Goal: Task Accomplishment & Management: Complete application form

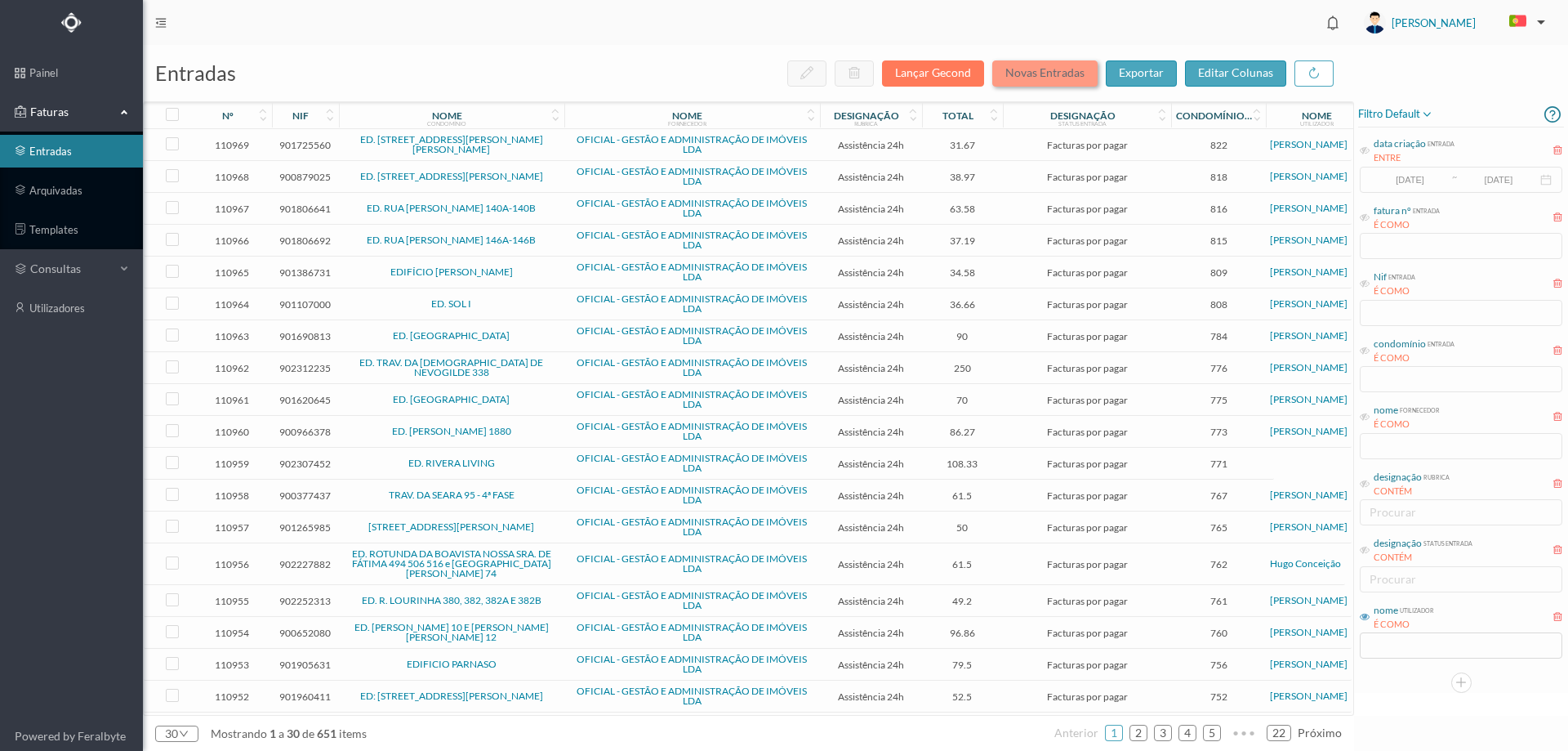
click at [1042, 77] on button "Novas Entradas" at bounding box center [1045, 73] width 105 height 26
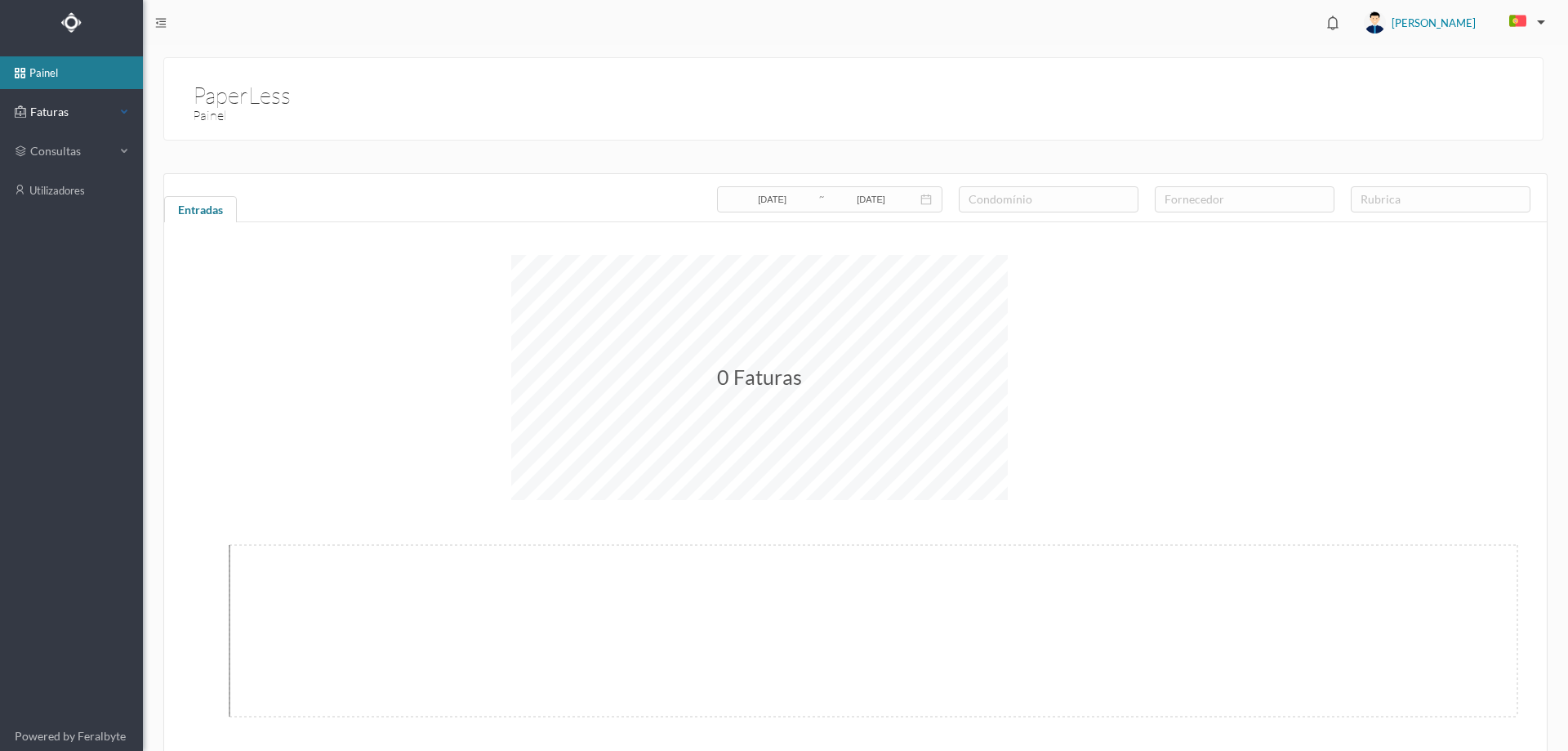
click at [89, 116] on span "Faturas" at bounding box center [71, 111] width 89 height 16
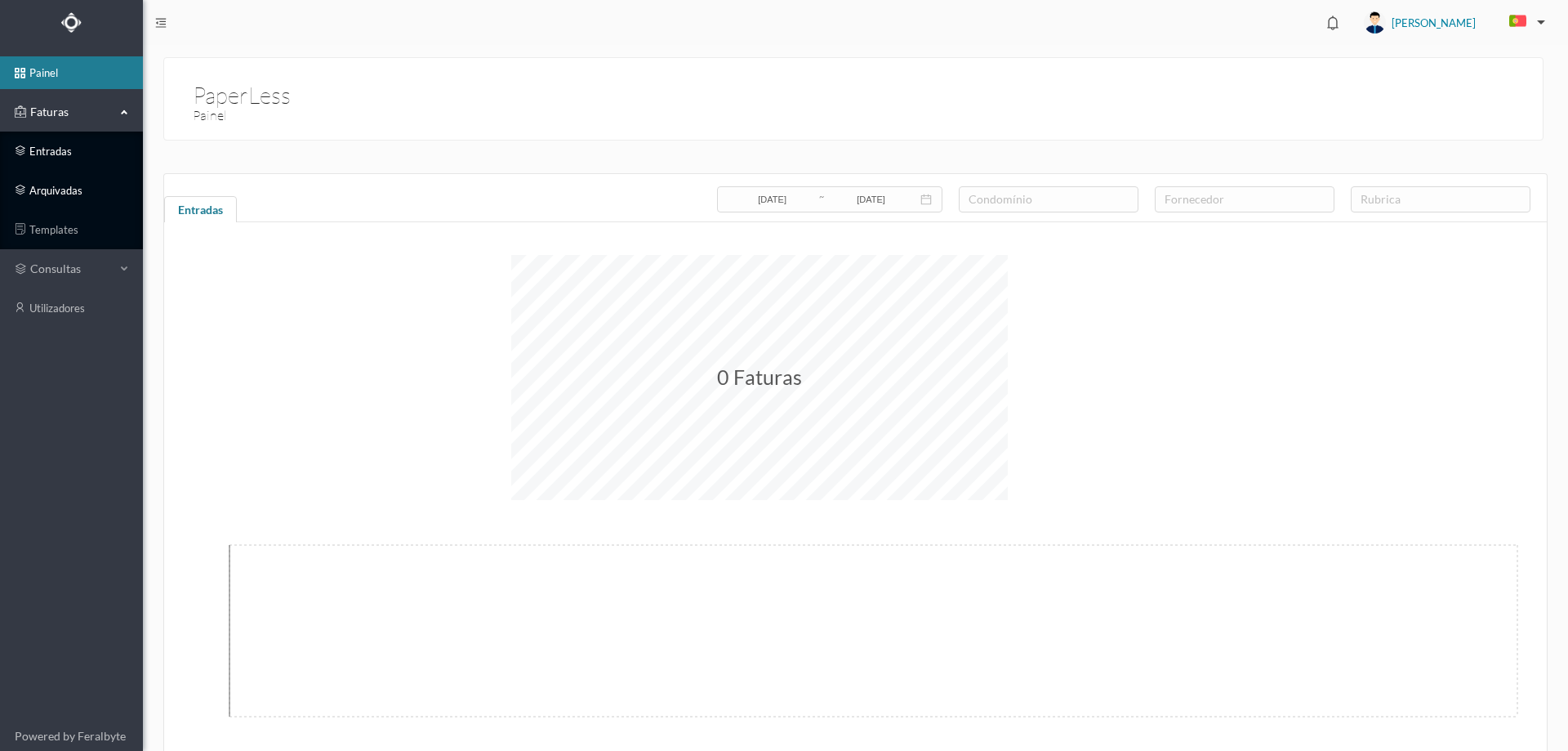
click at [56, 161] on link "entradas" at bounding box center [72, 151] width 143 height 33
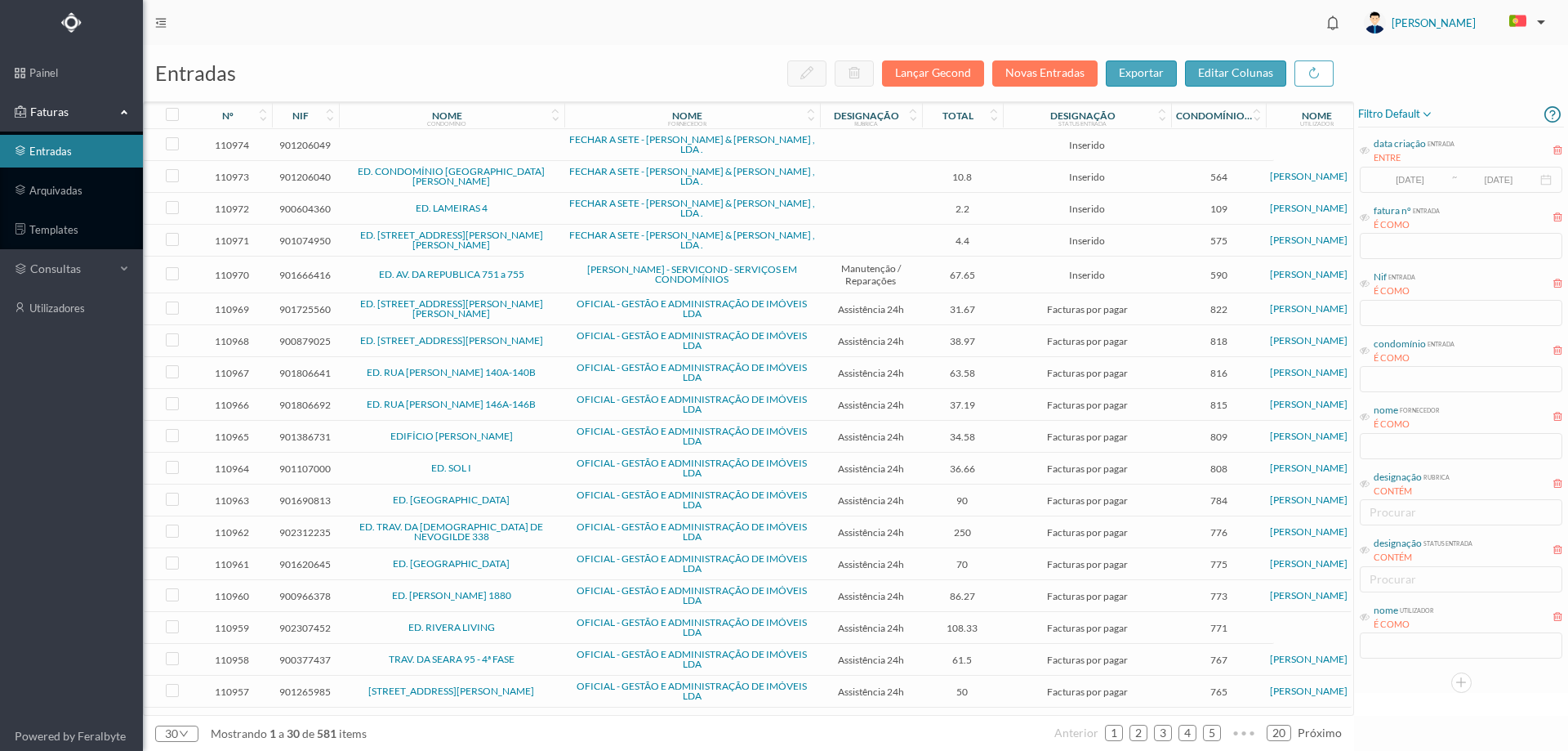
click at [536, 275] on span "ED. AV. DA REPUBLICA 751 a 755" at bounding box center [452, 274] width 217 height 9
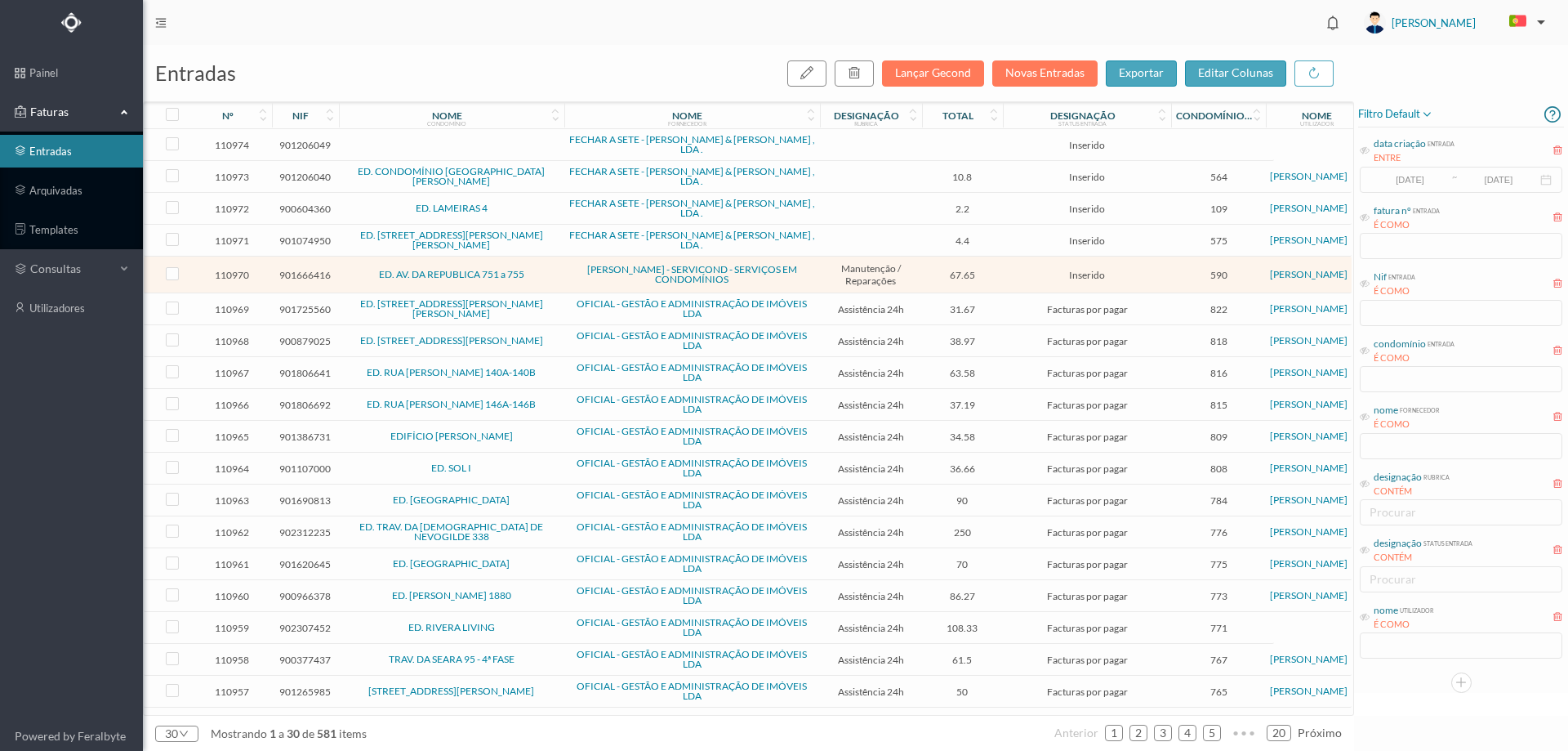
click at [537, 279] on span "ED. AV. DA REPUBLICA 751 a 755" at bounding box center [452, 274] width 217 height 9
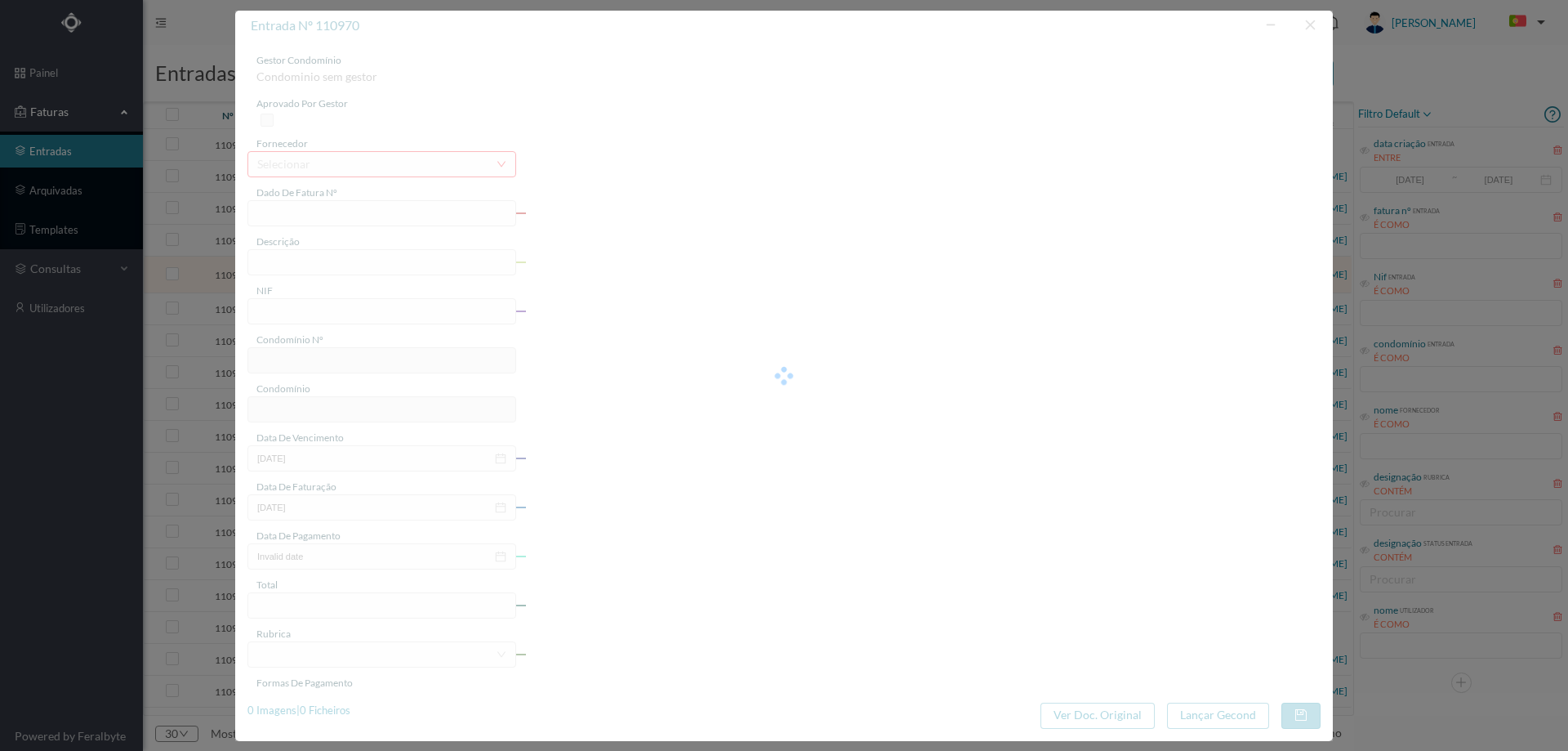
type input "FT FR.2025/2722"
type input "901666416"
type input "2025-07-24"
type input "67.65"
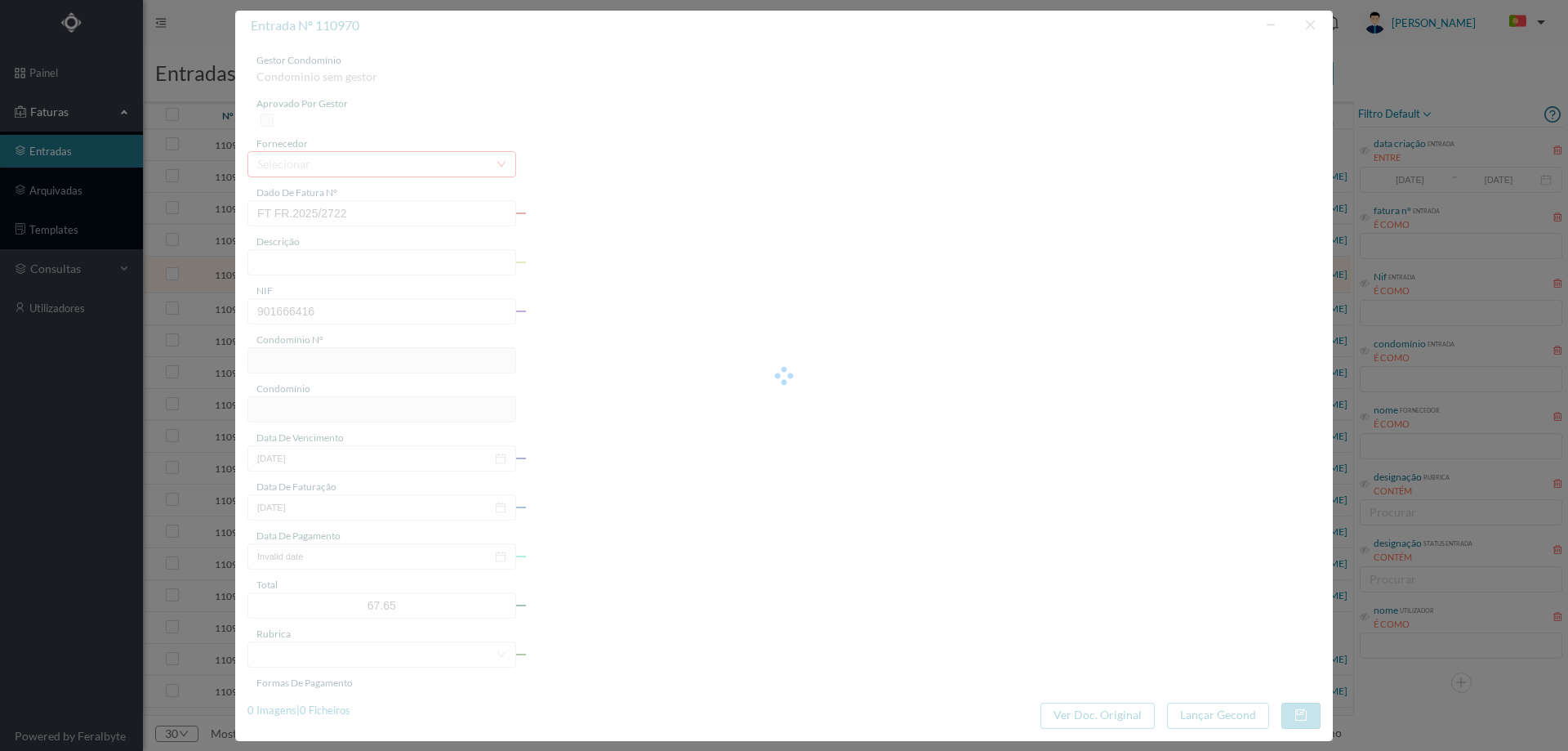
type input "590"
type input "ED. AV. DA REPUBLICA 751 a 755"
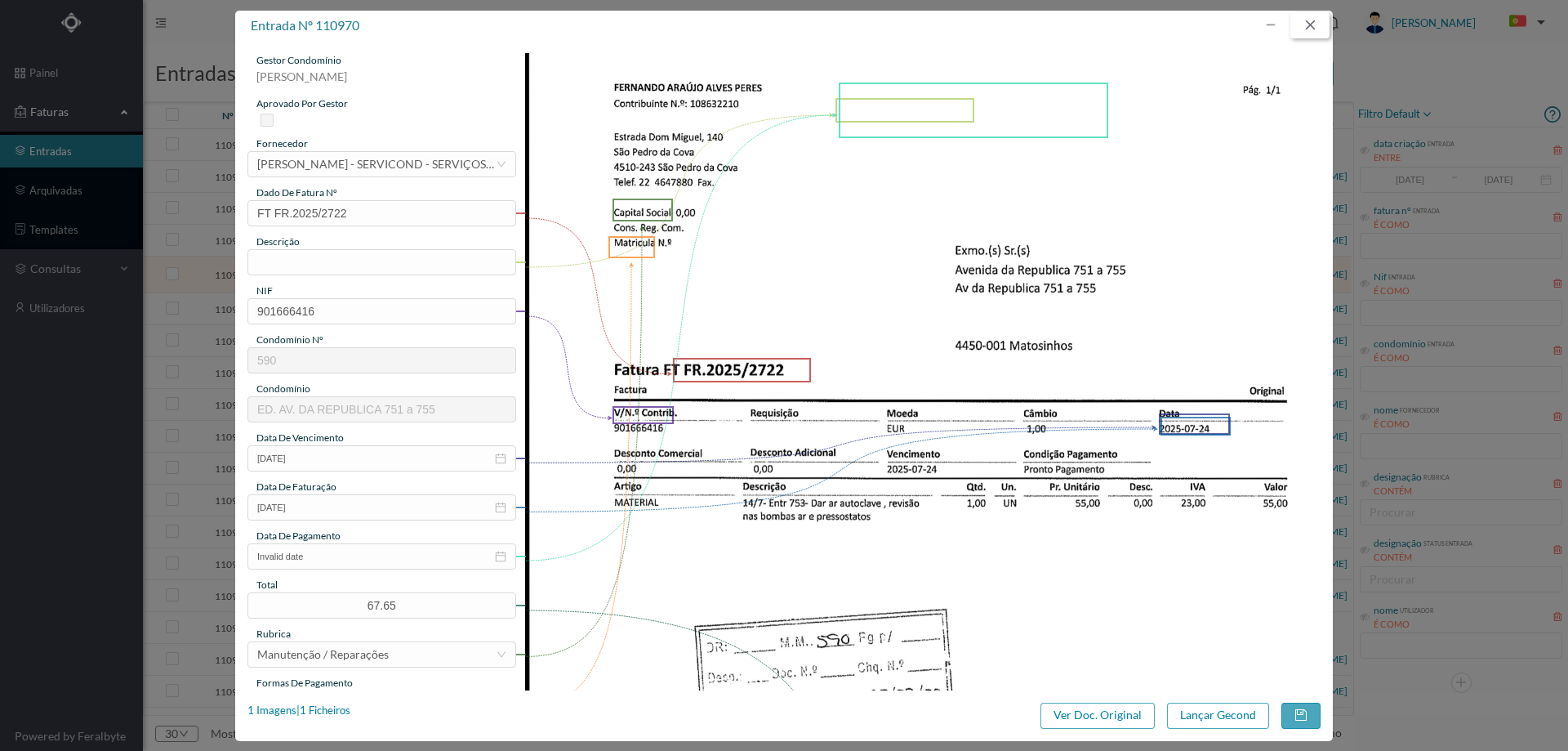
click at [1310, 27] on button "button" at bounding box center [1310, 25] width 40 height 26
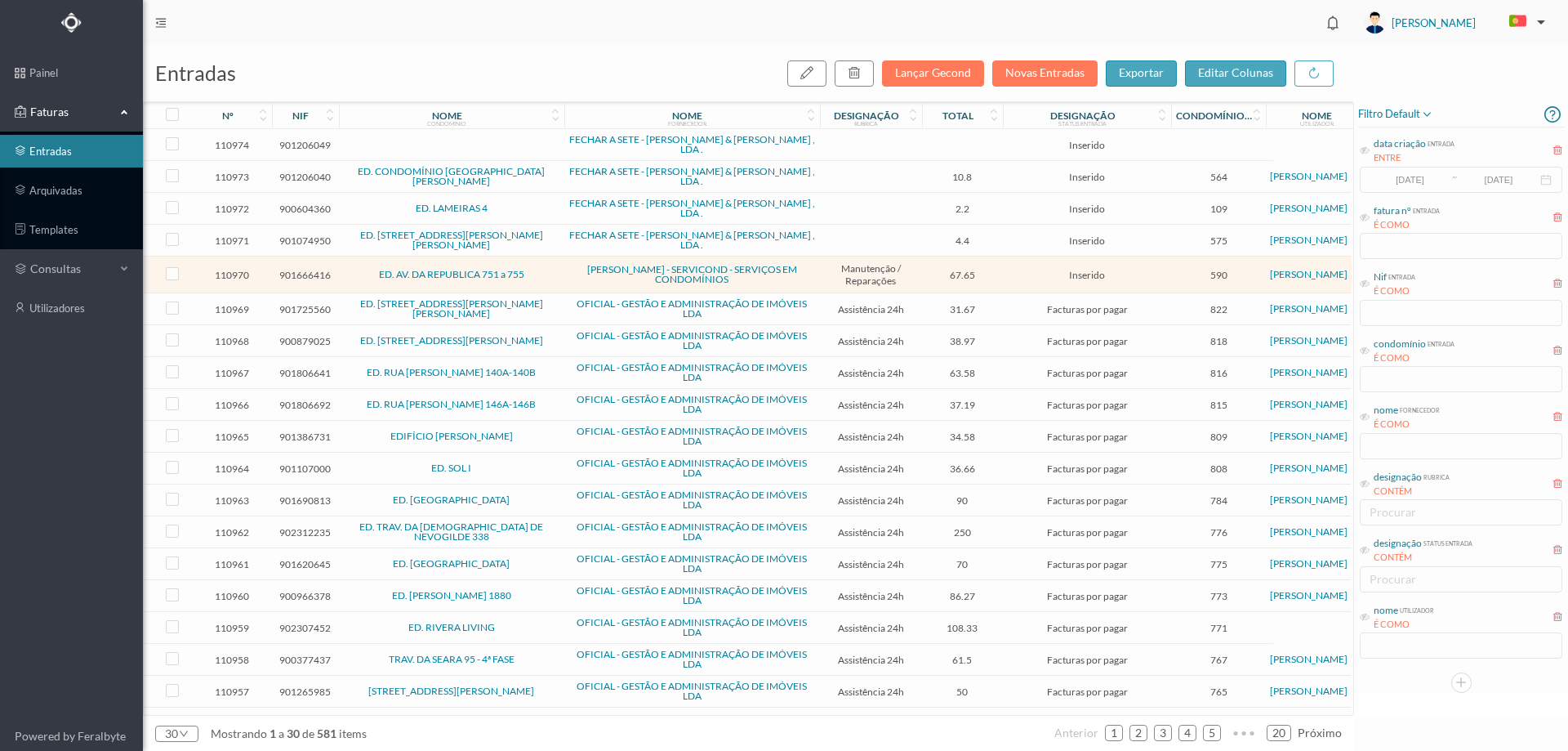
click at [1418, 108] on span "filtro default" at bounding box center [1396, 114] width 75 height 20
click at [1037, 72] on button "Novas Entradas" at bounding box center [1045, 73] width 105 height 26
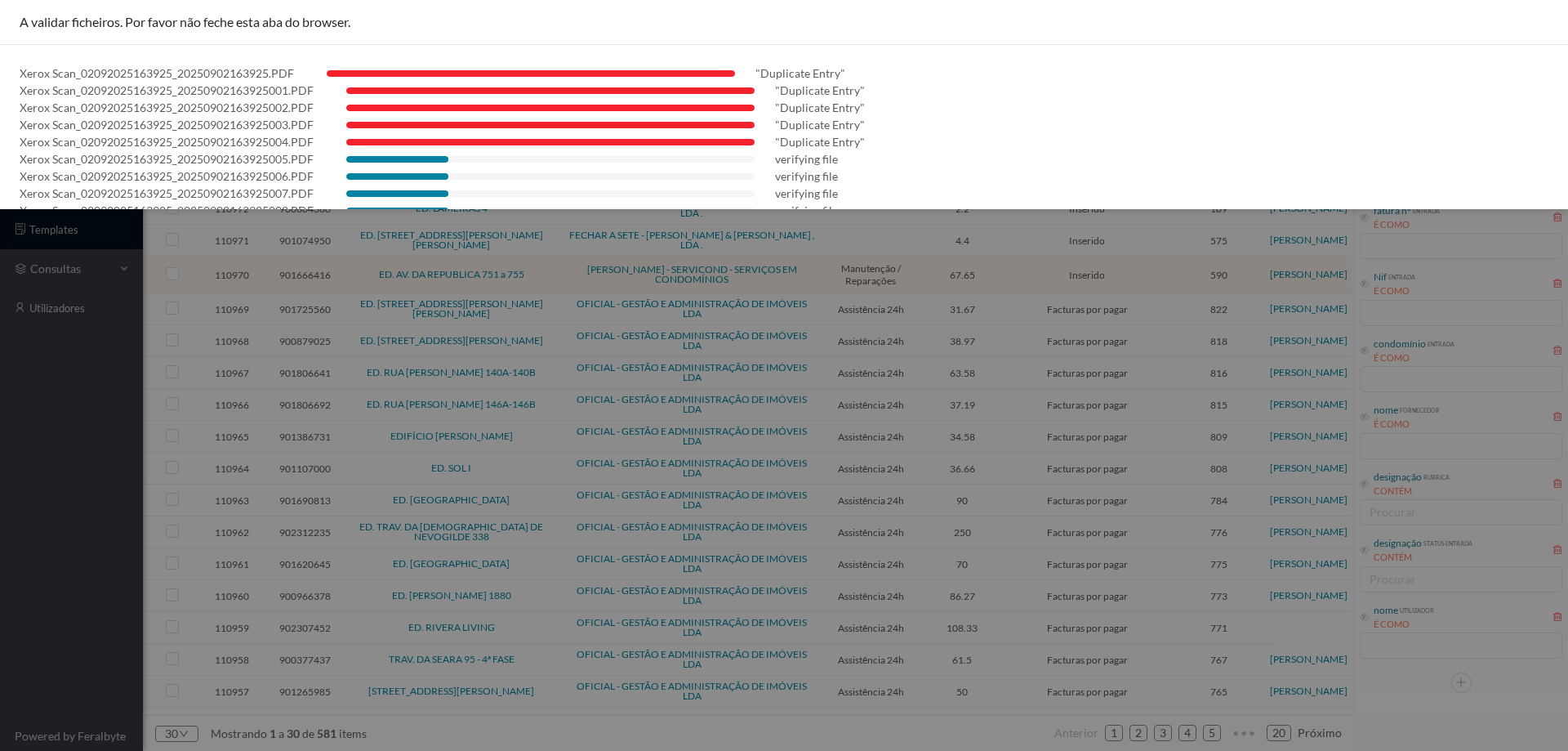
click at [33, 402] on div at bounding box center [784, 376] width 1568 height 751
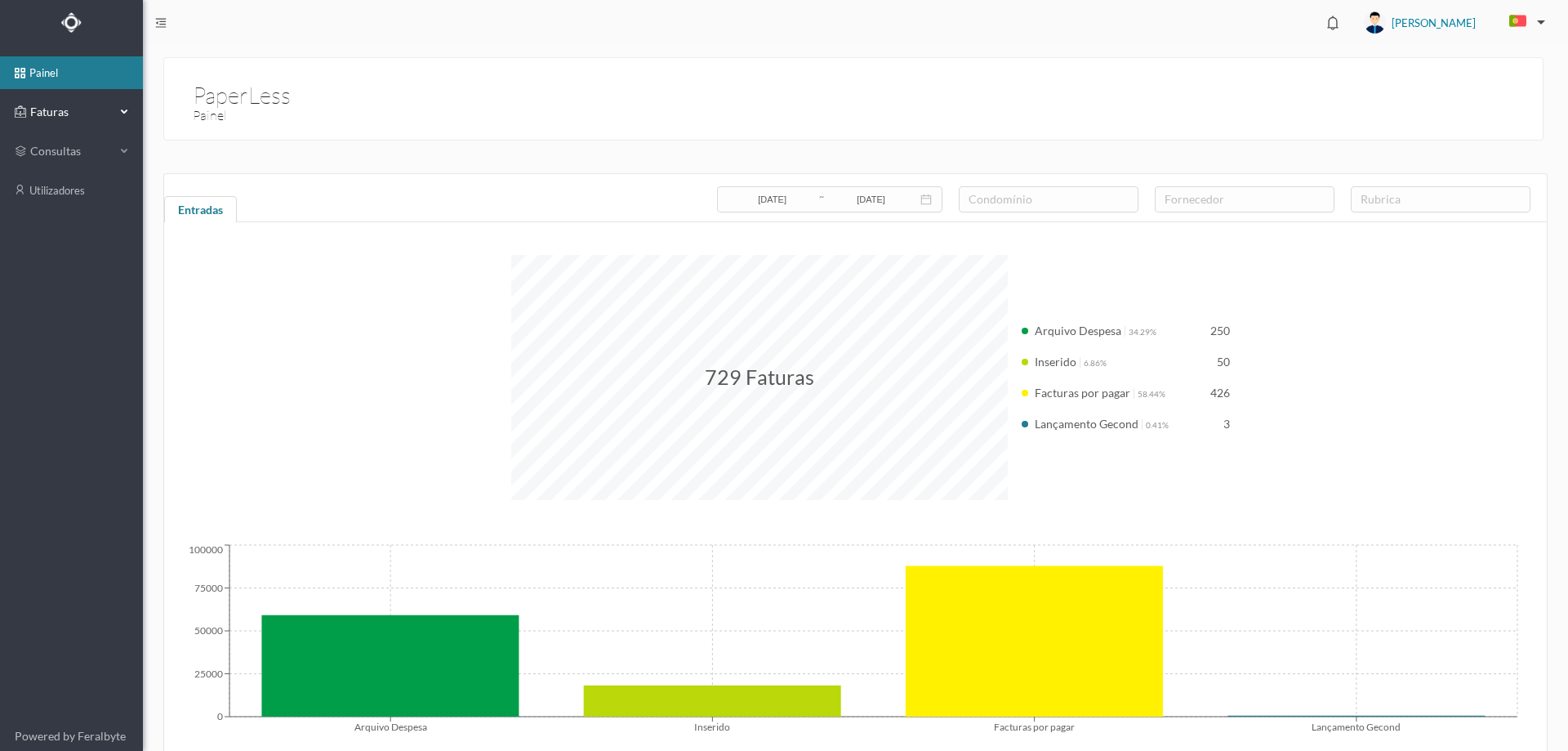
click at [72, 120] on div "Faturas" at bounding box center [65, 112] width 101 height 33
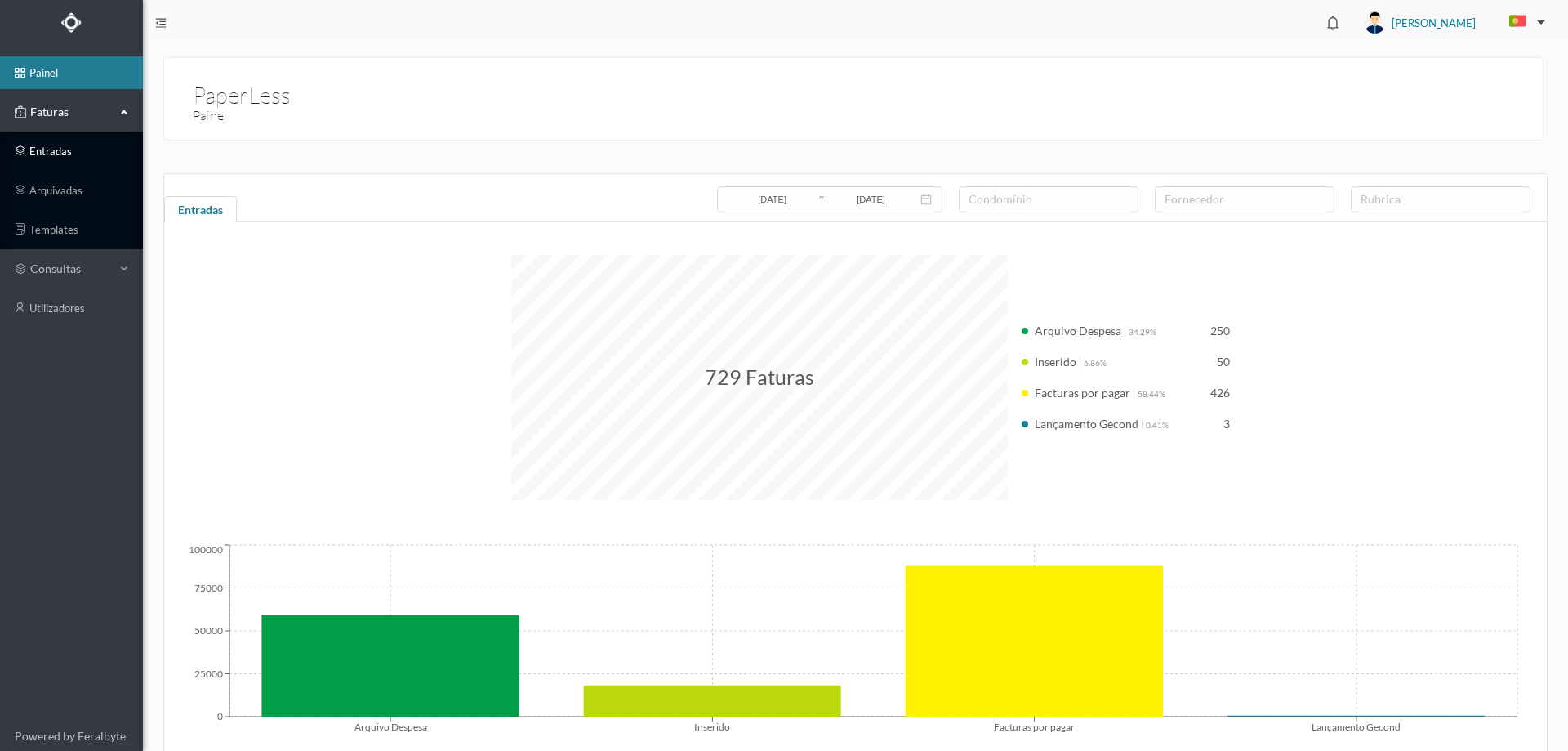
click at [72, 154] on link "entradas" at bounding box center [72, 151] width 143 height 33
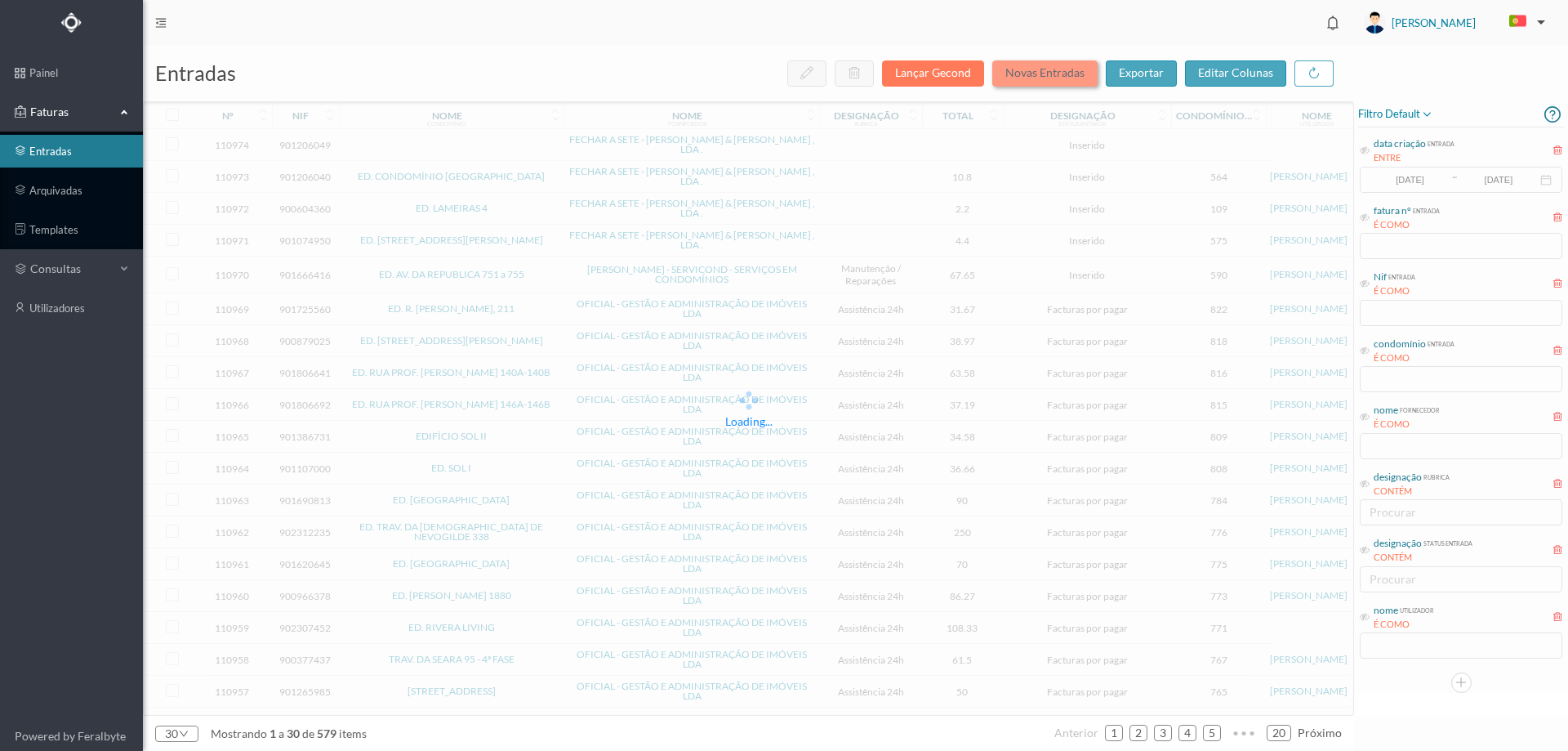
click at [1048, 76] on button "Novas Entradas" at bounding box center [1045, 73] width 105 height 26
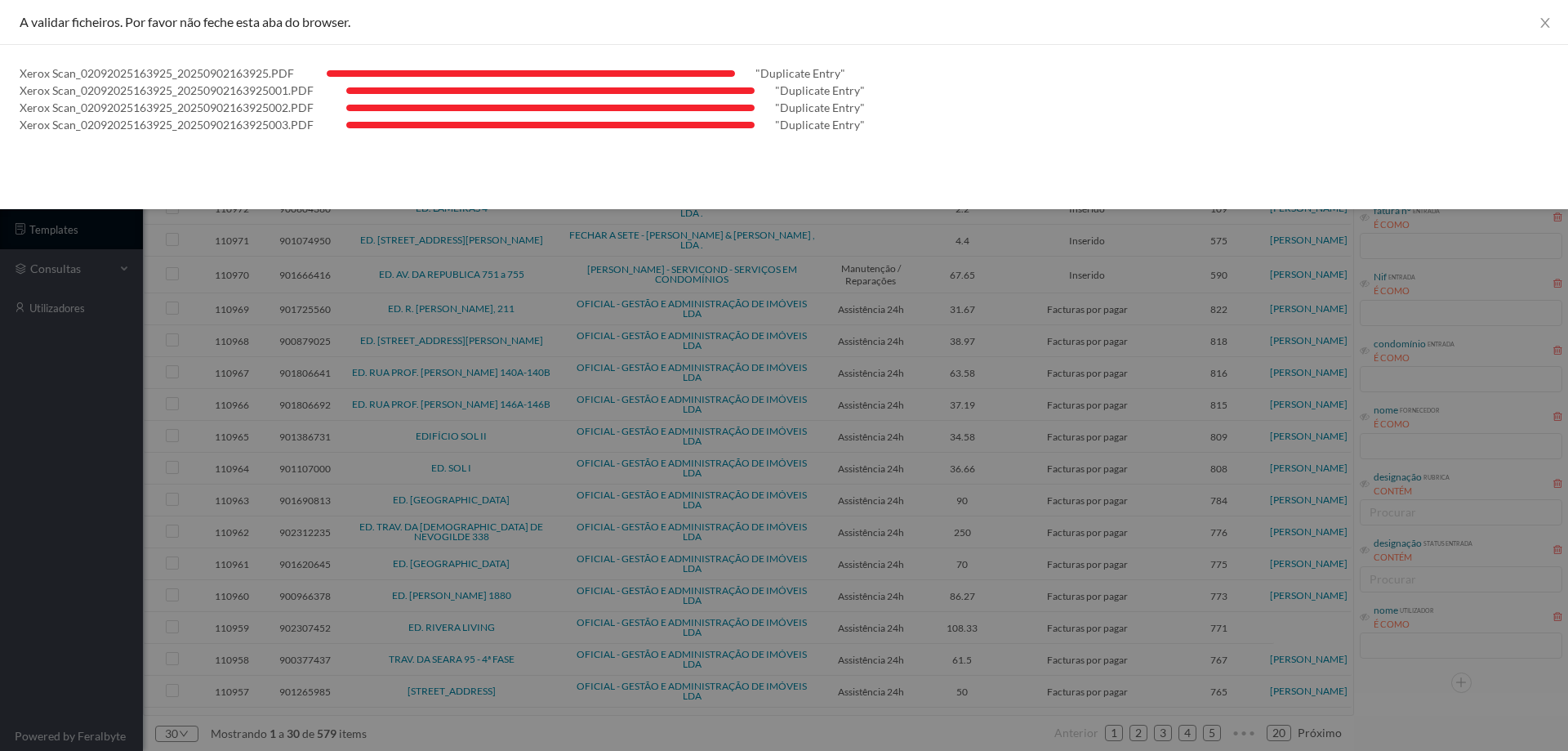
click at [40, 459] on div at bounding box center [784, 376] width 1568 height 751
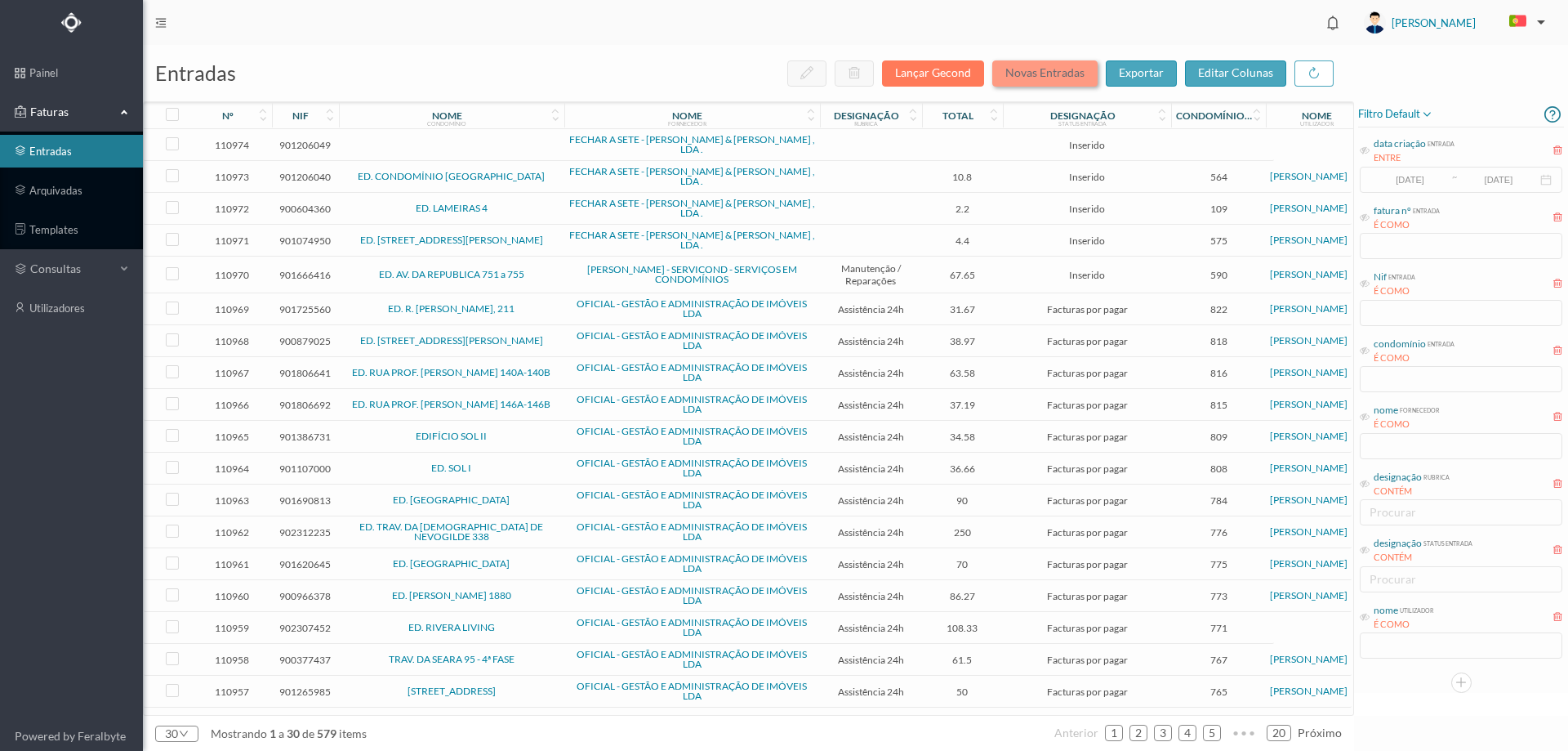
click at [1070, 69] on button "Novas Entradas" at bounding box center [1045, 73] width 105 height 26
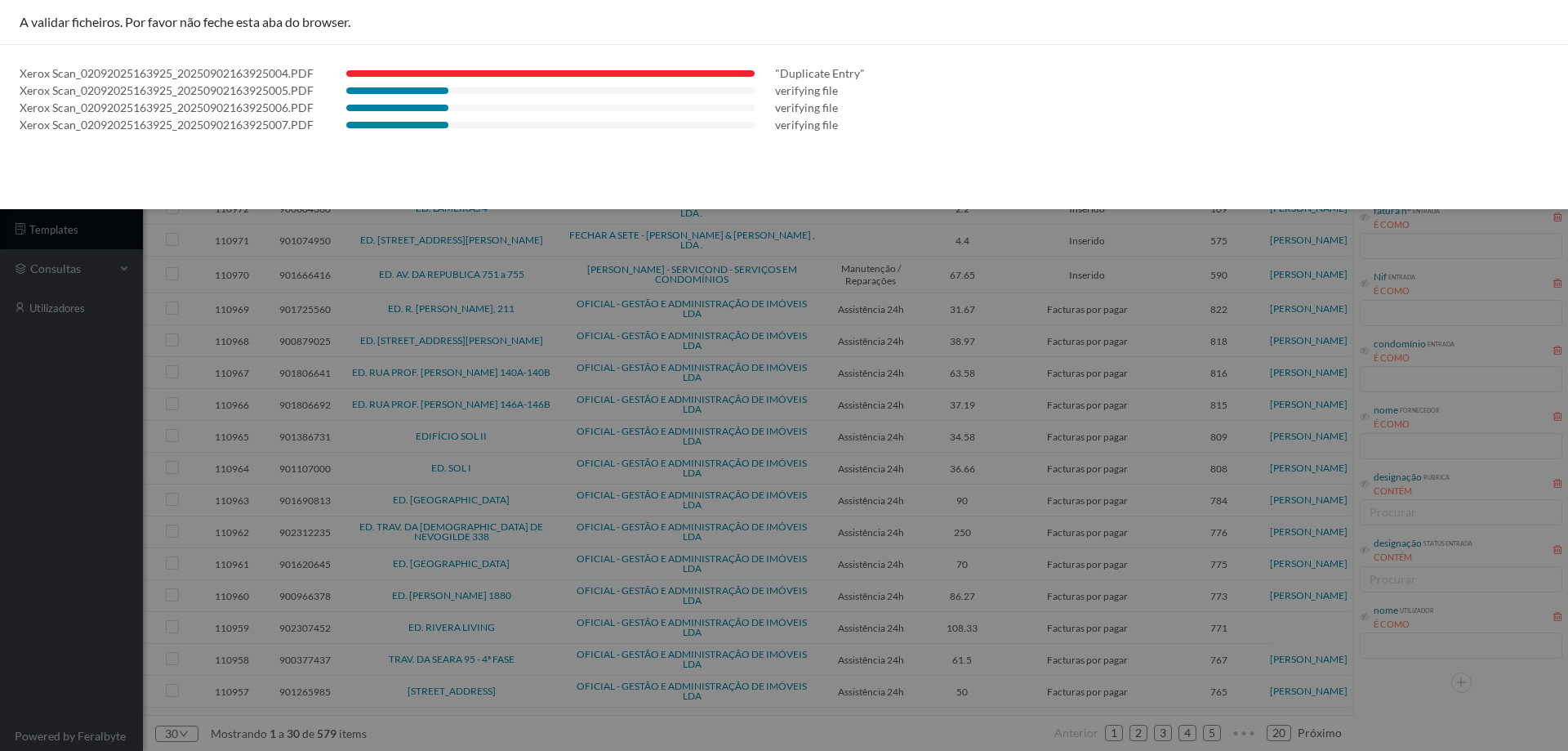
click at [75, 460] on div at bounding box center [784, 376] width 1568 height 751
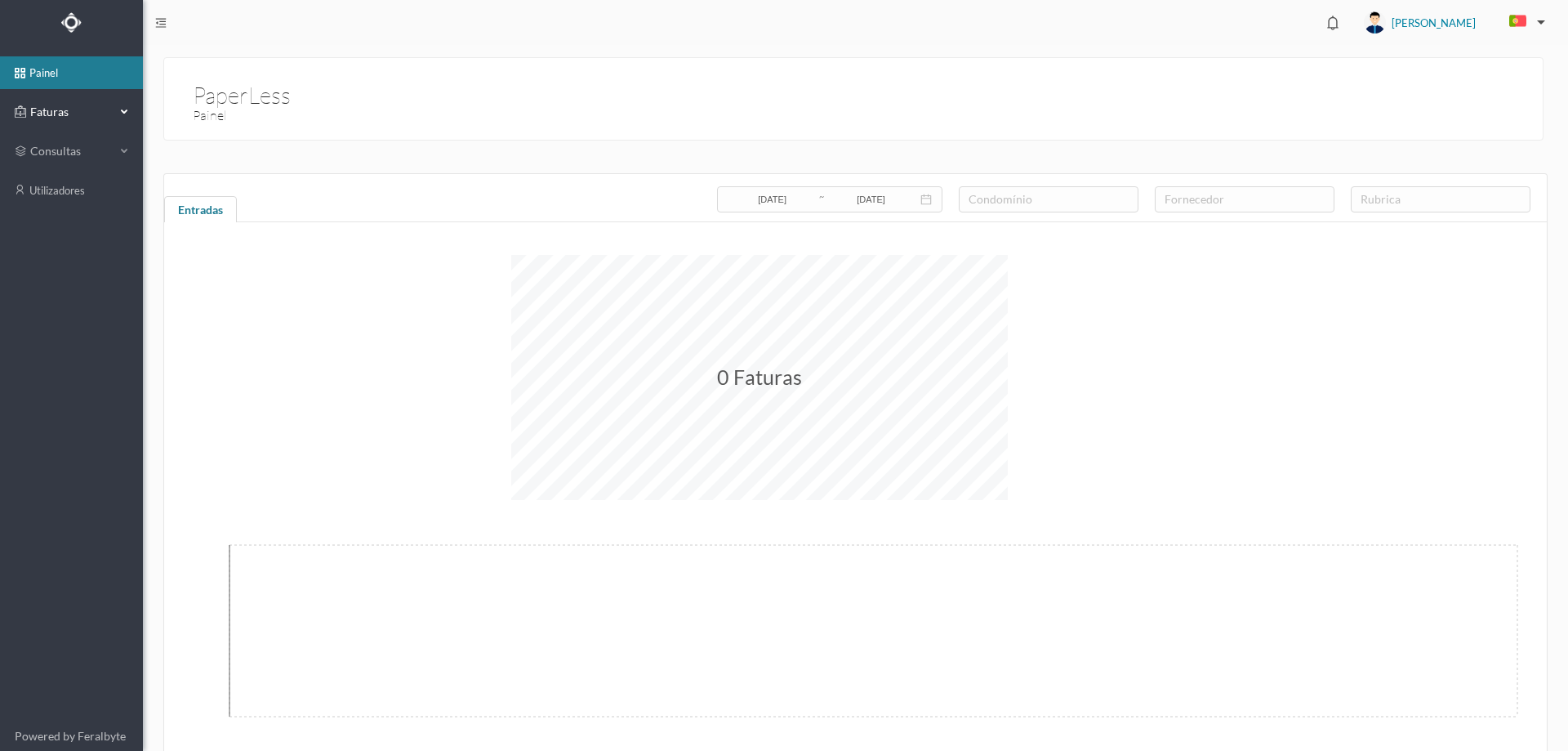
click at [64, 117] on span "Faturas" at bounding box center [71, 111] width 89 height 16
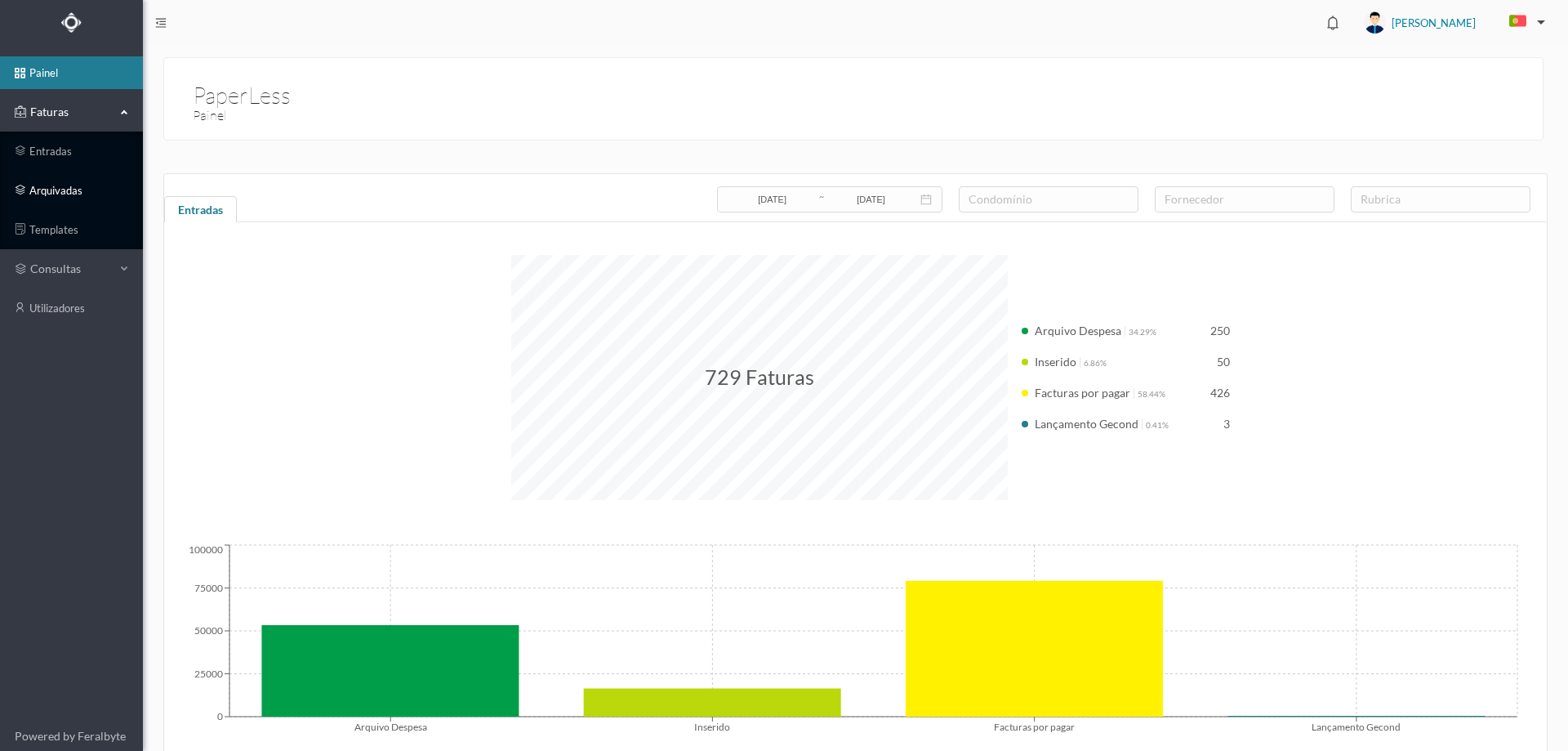
click at [75, 175] on link "arquivadas" at bounding box center [72, 190] width 143 height 33
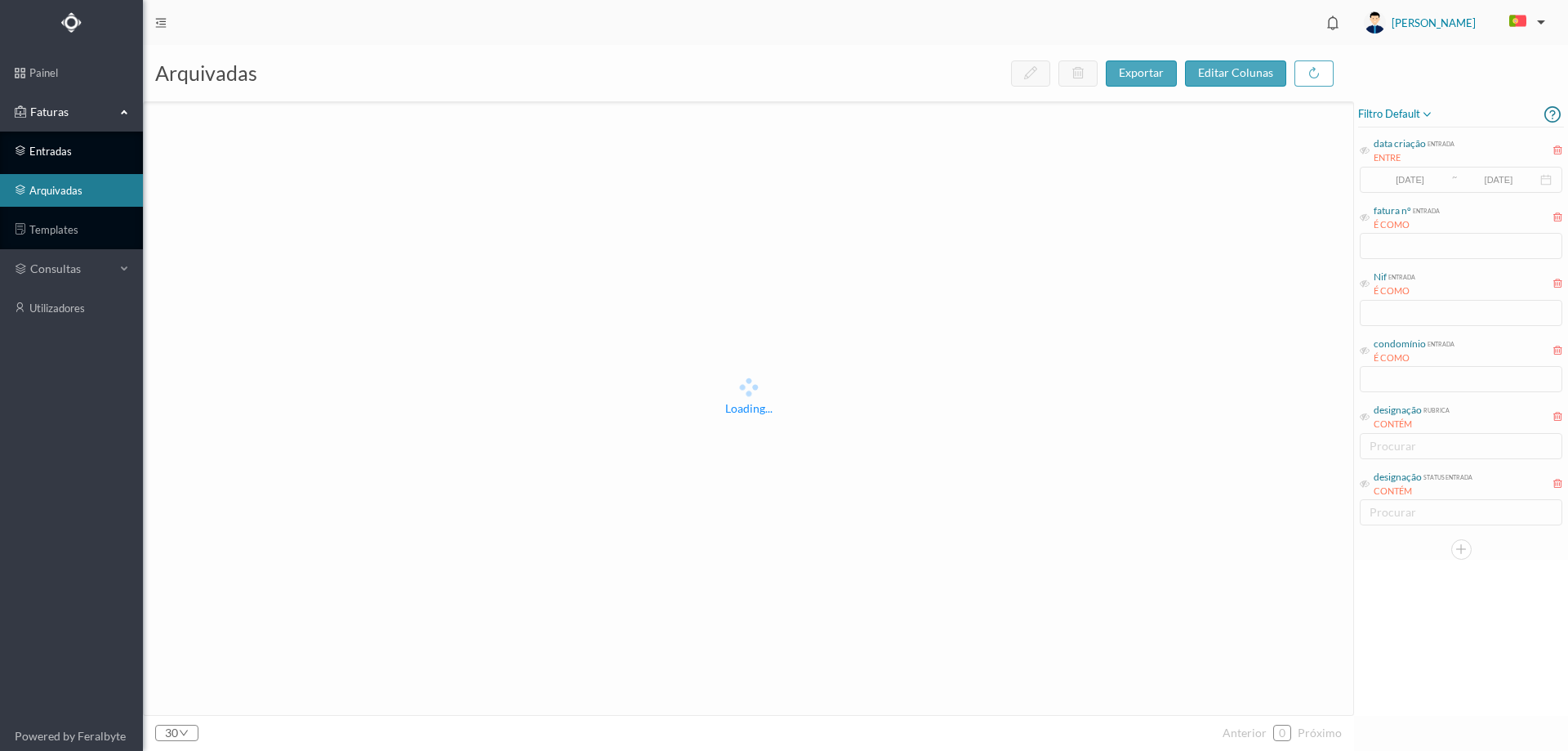
click at [77, 156] on link "entradas" at bounding box center [72, 151] width 143 height 33
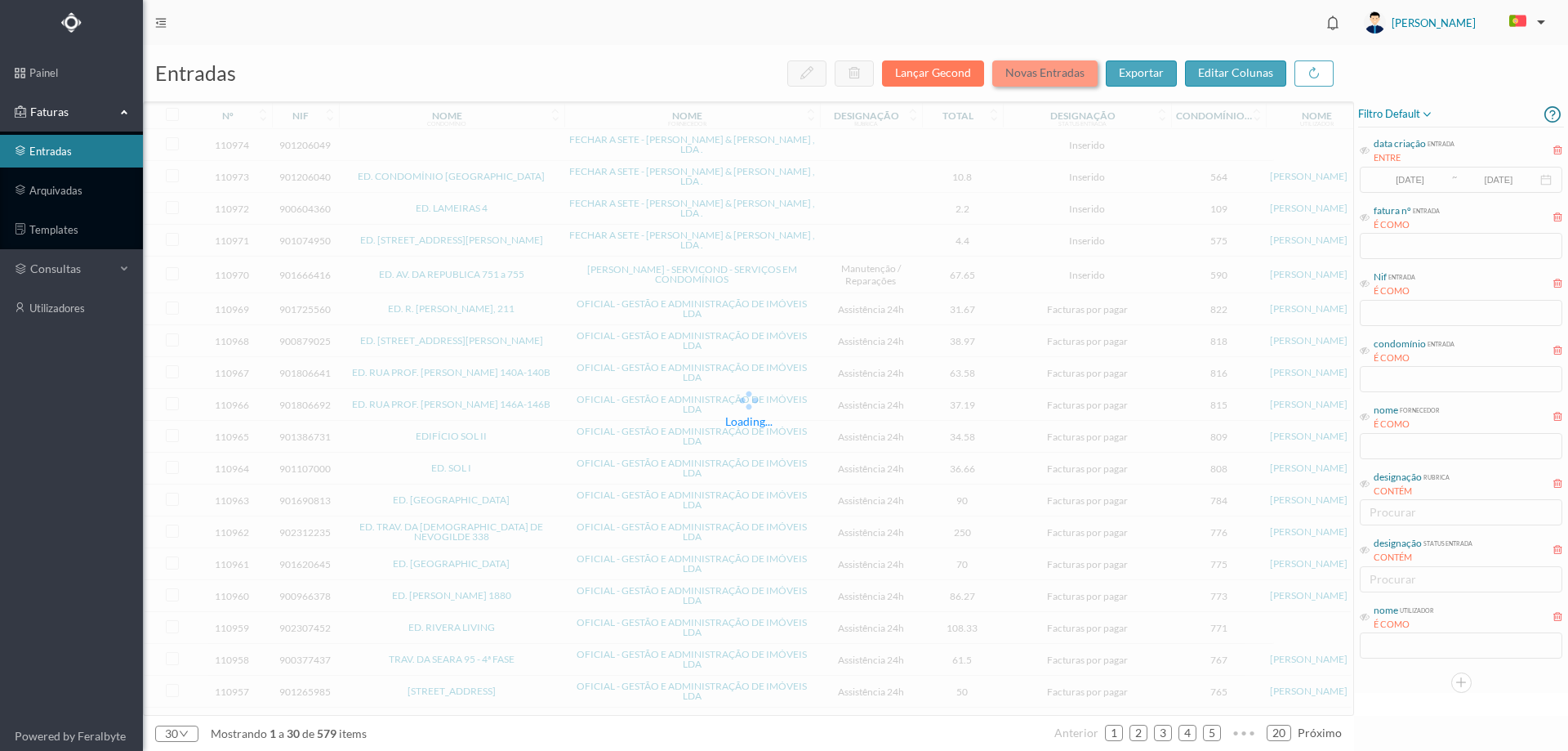
click at [1060, 74] on button "Novas Entradas" at bounding box center [1045, 73] width 105 height 26
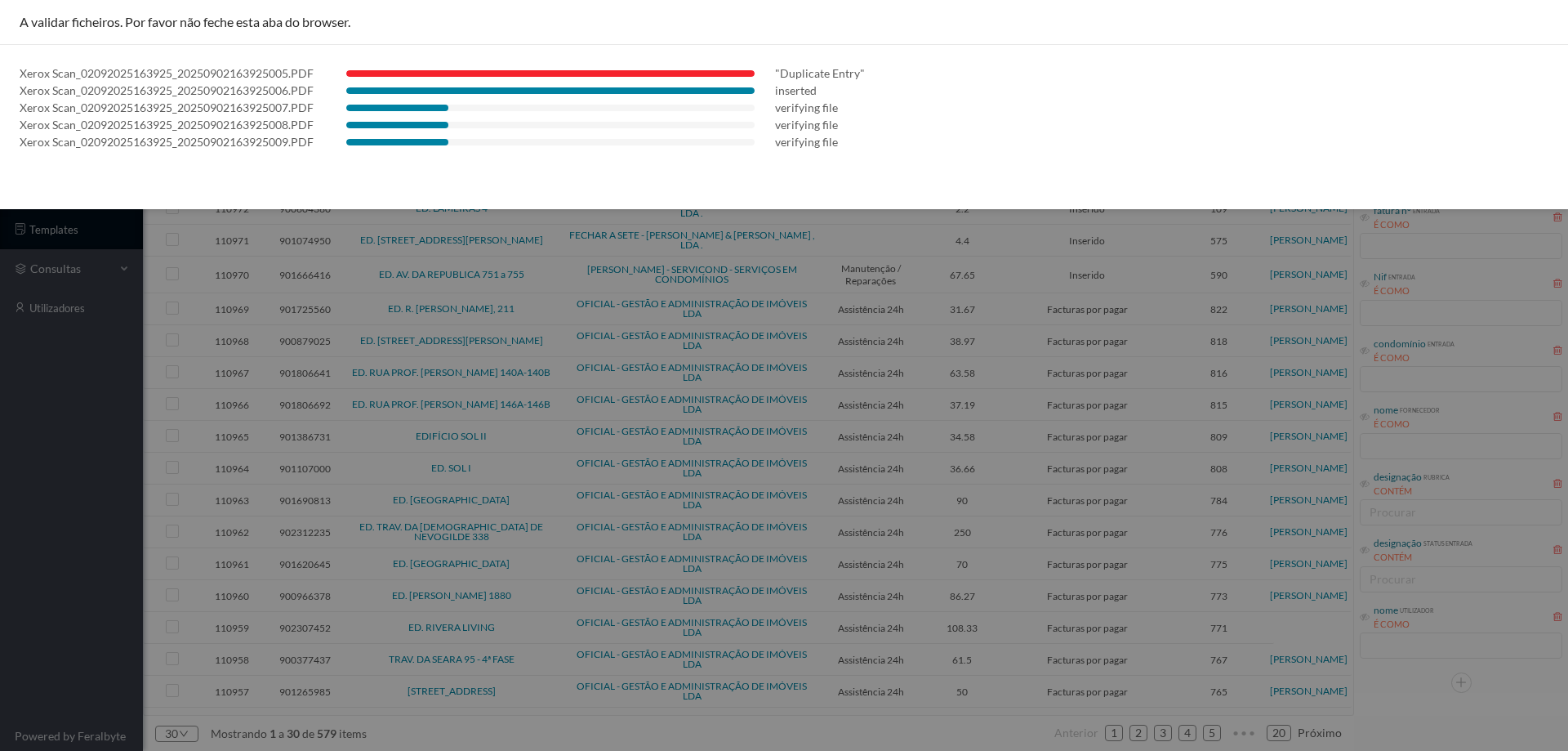
click at [46, 362] on div at bounding box center [784, 376] width 1568 height 751
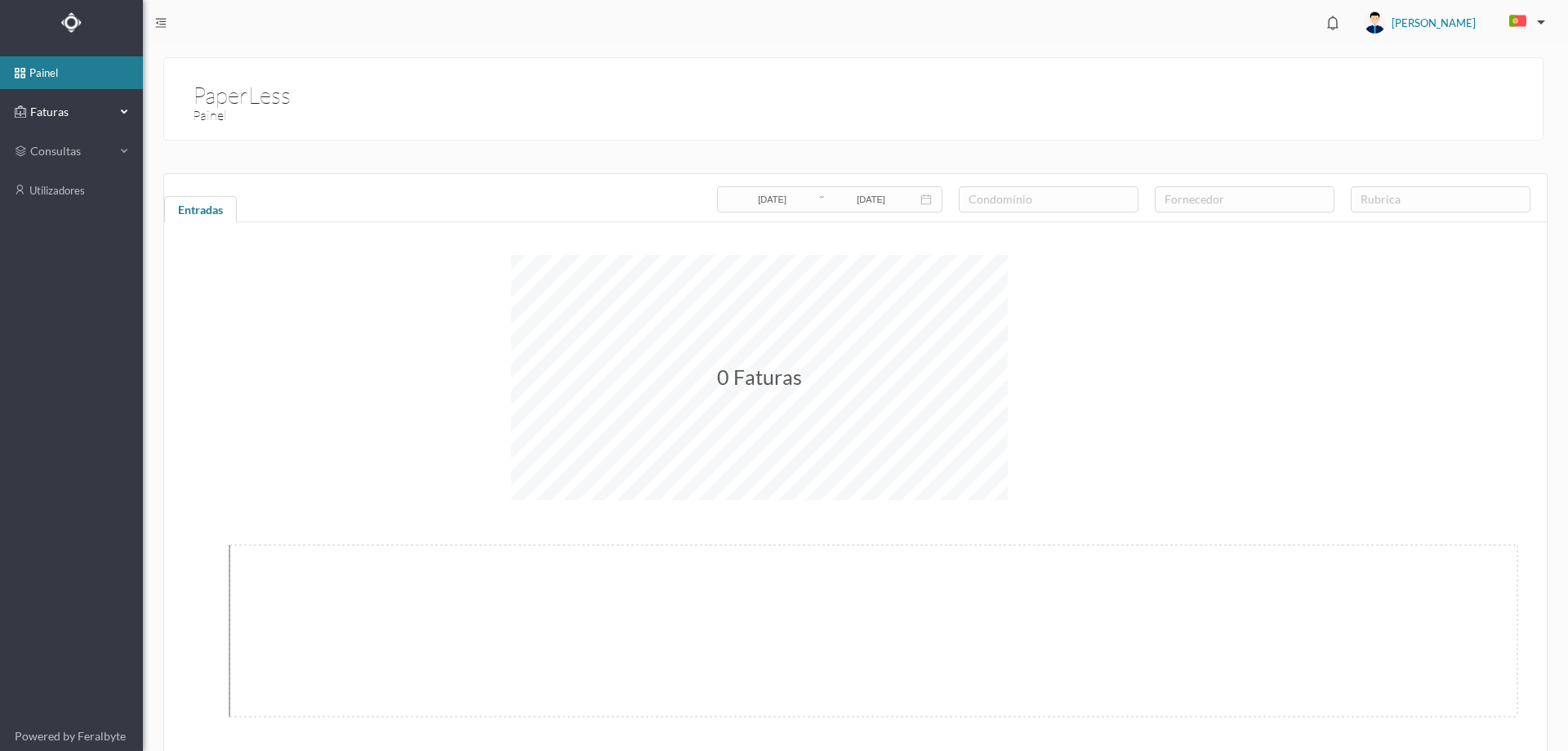
click at [103, 113] on span "Faturas" at bounding box center [71, 111] width 89 height 16
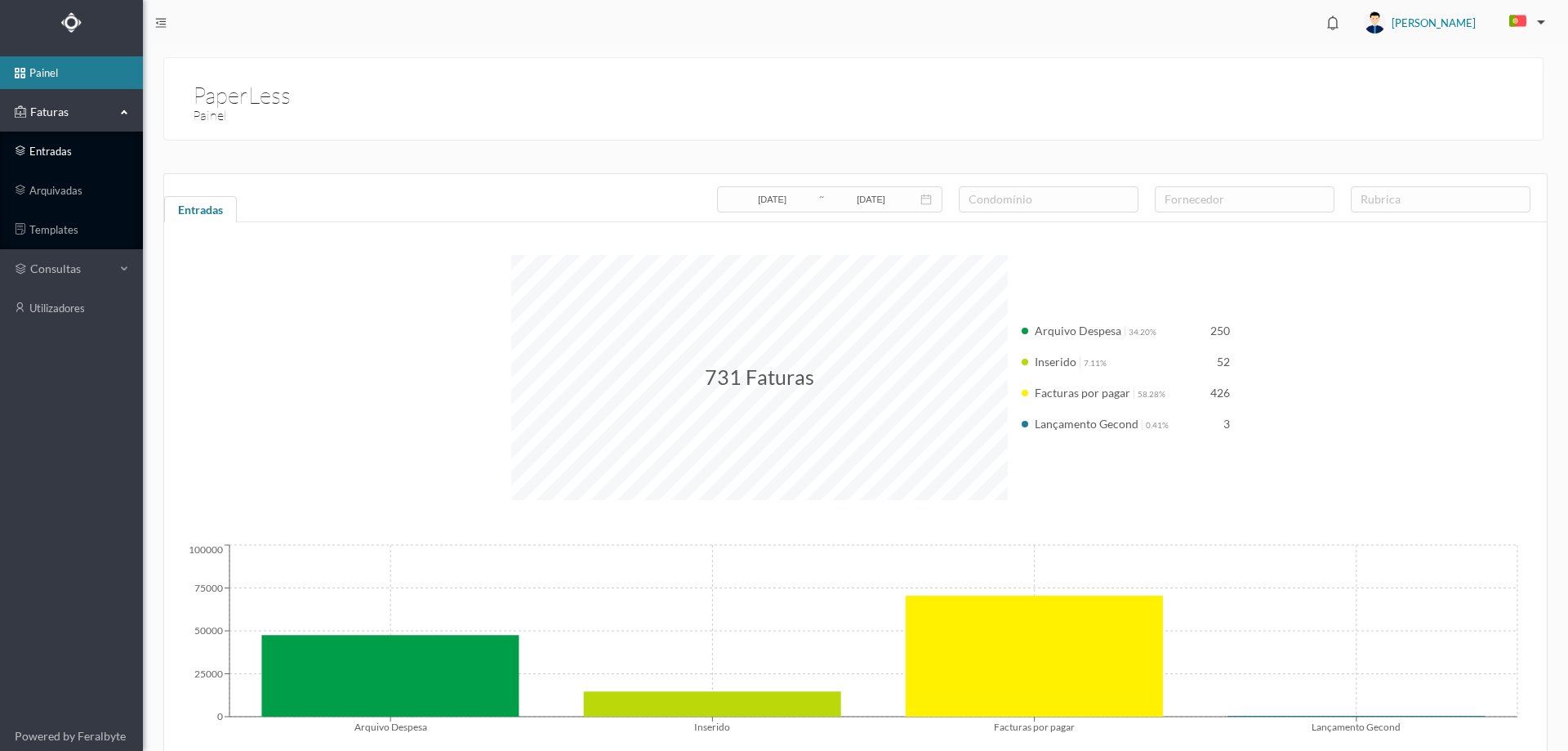
click at [90, 147] on link "entradas" at bounding box center [72, 151] width 143 height 33
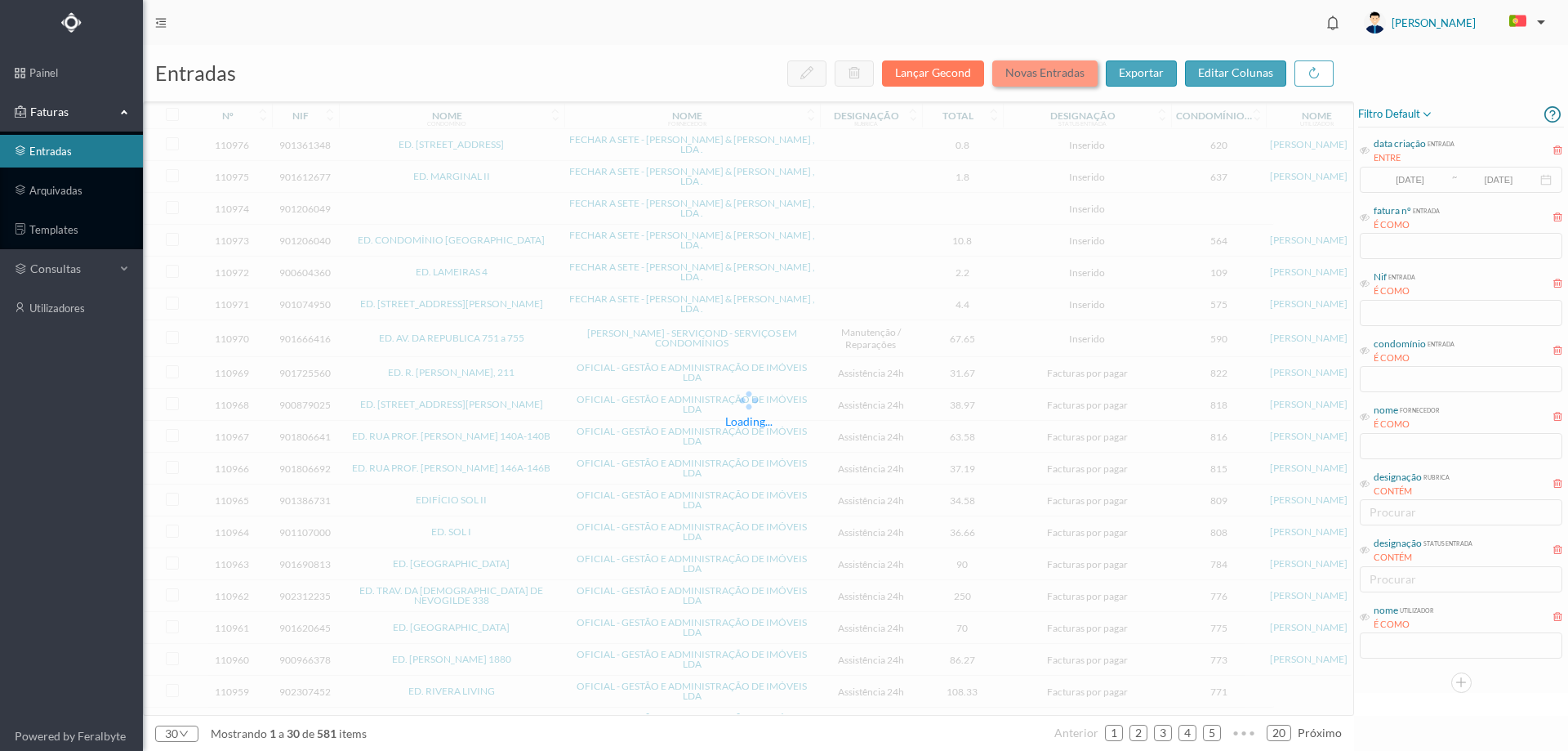
click at [1058, 69] on button "Novas Entradas" at bounding box center [1045, 73] width 105 height 26
